Goal: Entertainment & Leisure: Consume media (video, audio)

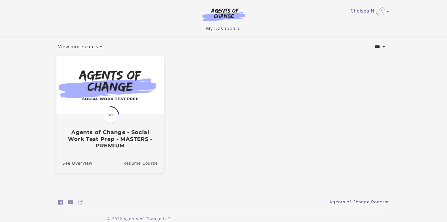
click at [144, 163] on link "Resume Course" at bounding box center [143, 162] width 41 height 19
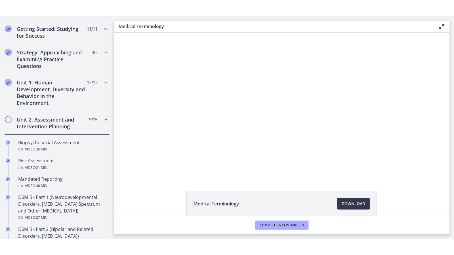
scroll to position [113, 0]
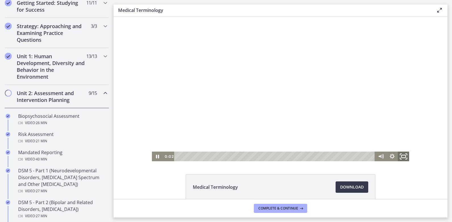
click at [400, 158] on icon "Fullscreen" at bounding box center [403, 157] width 14 height 12
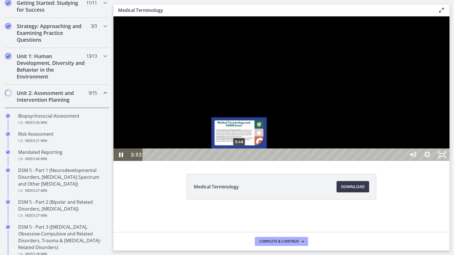
click at [239, 161] on div "5:48" at bounding box center [275, 155] width 254 height 12
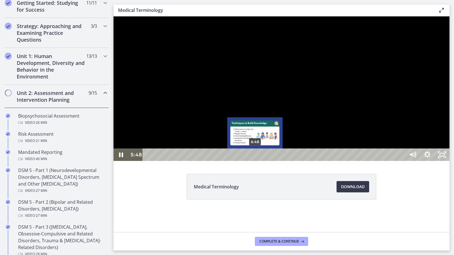
click at [261, 161] on div "6:48" at bounding box center [275, 155] width 254 height 12
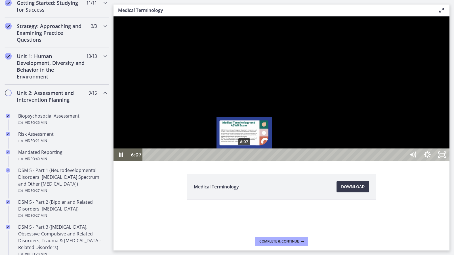
click at [244, 161] on div "6:07" at bounding box center [275, 155] width 254 height 12
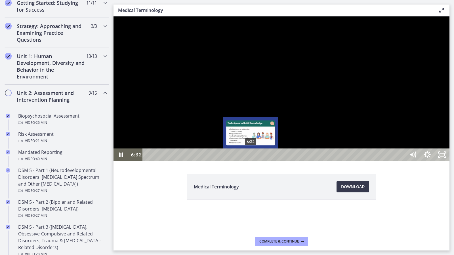
click at [251, 161] on div "6:32" at bounding box center [275, 155] width 254 height 12
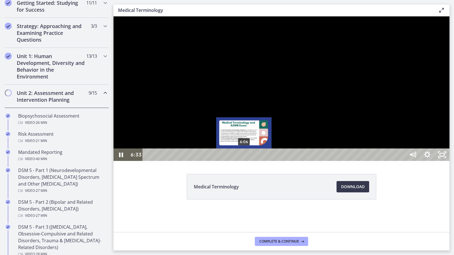
click at [243, 161] on div "6:06" at bounding box center [275, 155] width 254 height 12
click at [246, 161] on div "6:12" at bounding box center [275, 155] width 254 height 12
click at [246, 157] on div "Playbar" at bounding box center [246, 155] width 4 height 4
click at [248, 157] on div "Playbar" at bounding box center [246, 155] width 4 height 4
click at [250, 161] on div "6:22" at bounding box center [275, 155] width 254 height 12
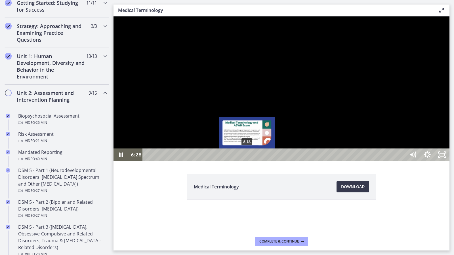
click at [247, 161] on div "6:18" at bounding box center [275, 155] width 254 height 12
click at [249, 161] on div "6:27" at bounding box center [275, 155] width 254 height 12
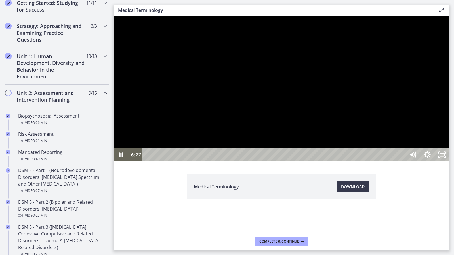
click at [237, 161] on div at bounding box center [281, 88] width 336 height 145
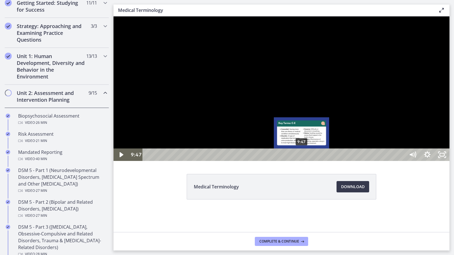
click at [302, 161] on div "9:47" at bounding box center [275, 155] width 254 height 12
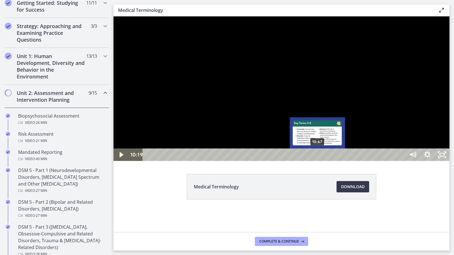
click at [318, 161] on div "10:47" at bounding box center [275, 155] width 254 height 12
